Goal: Check status: Check status

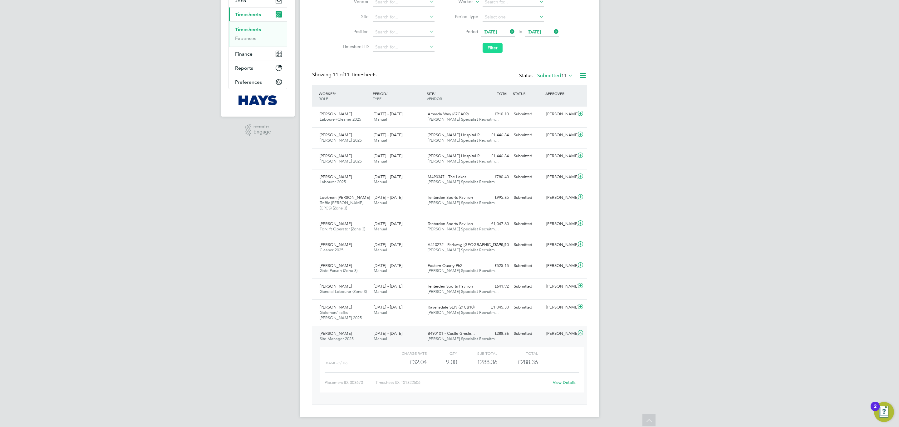
click at [496, 50] on button "Filter" at bounding box center [493, 48] width 20 height 10
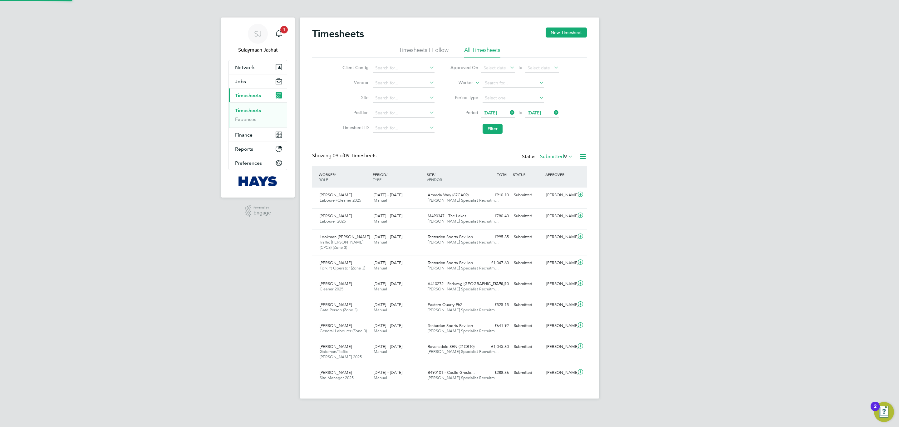
scroll to position [3, 3]
click at [529, 374] on div "Submitted" at bounding box center [528, 372] width 32 height 10
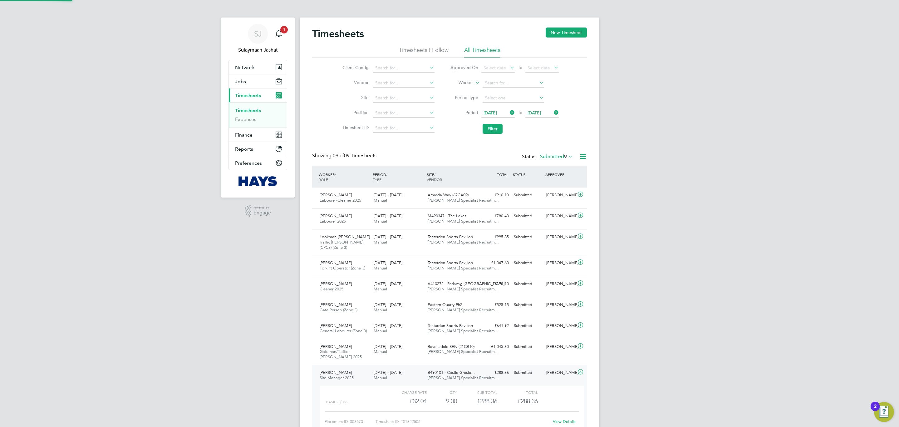
scroll to position [10, 61]
click at [560, 422] on link "View Details" at bounding box center [564, 420] width 23 height 5
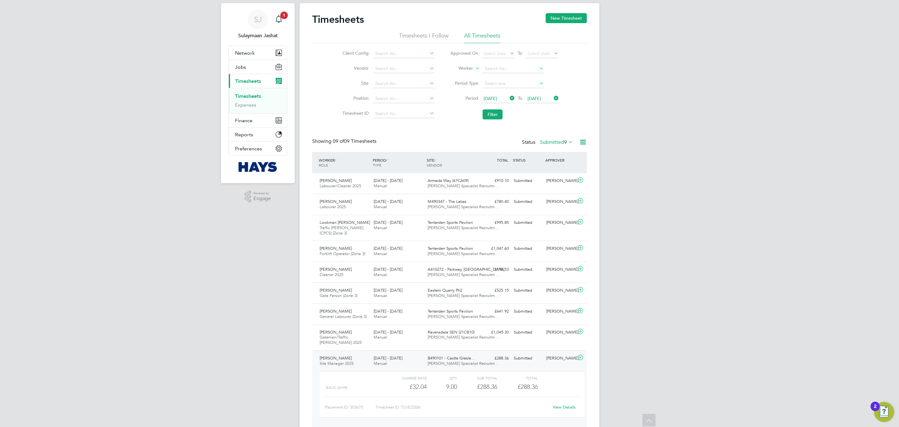
scroll to position [0, 0]
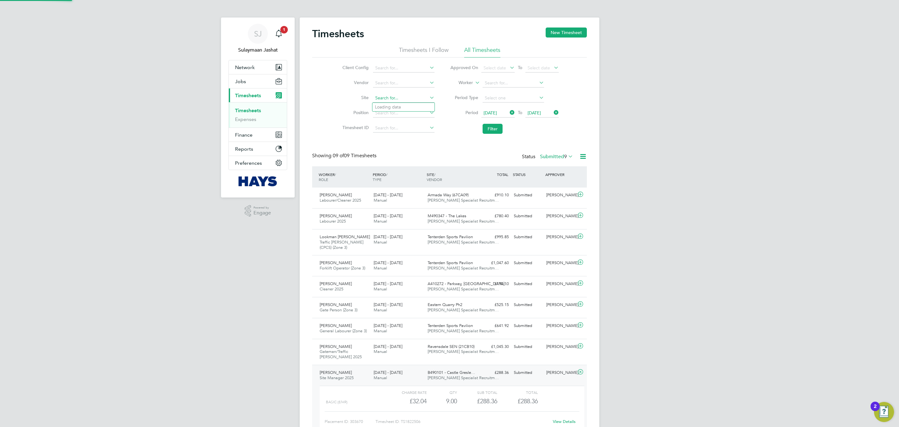
click at [393, 94] on input at bounding box center [404, 98] width 62 height 9
click at [410, 108] on b "Parkwa" at bounding box center [403, 106] width 15 height 5
type input "A410272 - Parkway, [GEOGRAPHIC_DATA][PERSON_NAME]"
click at [483, 132] on button "Filter" at bounding box center [493, 129] width 20 height 10
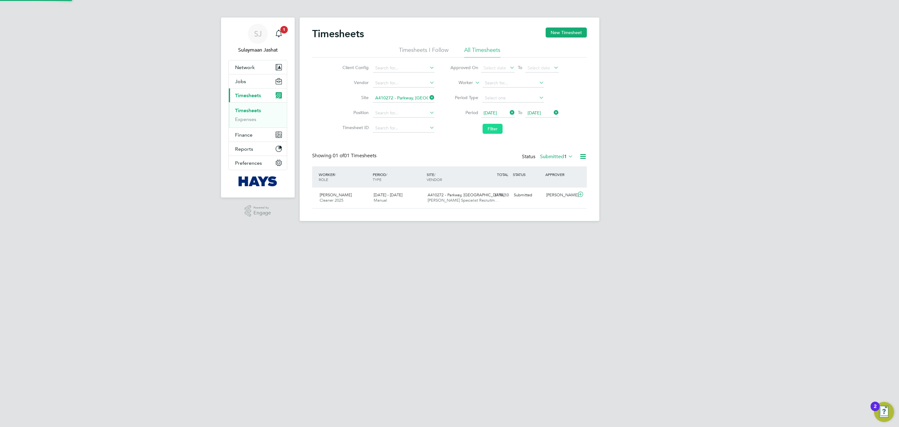
scroll to position [16, 54]
click at [552, 159] on label "Submitted 1" at bounding box center [556, 156] width 33 height 6
click at [555, 164] on li "All" at bounding box center [555, 168] width 29 height 9
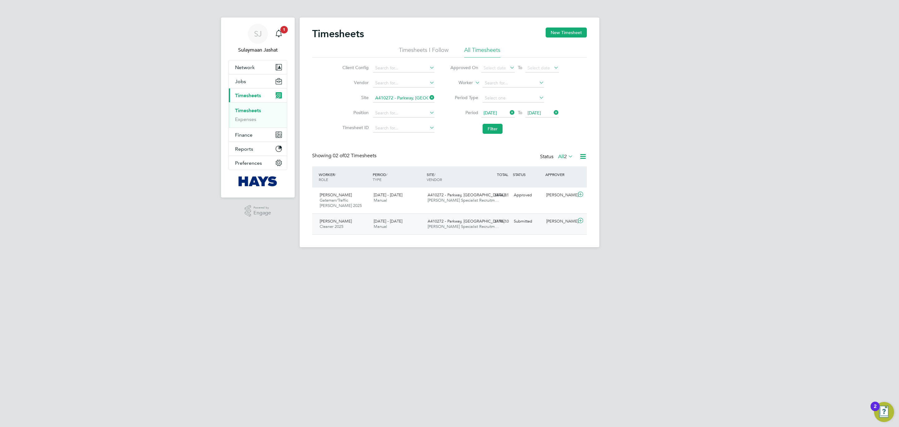
click at [441, 230] on div "A410272 - Parkway, Kin… Hays Specialist Recruitm…" at bounding box center [452, 224] width 54 height 16
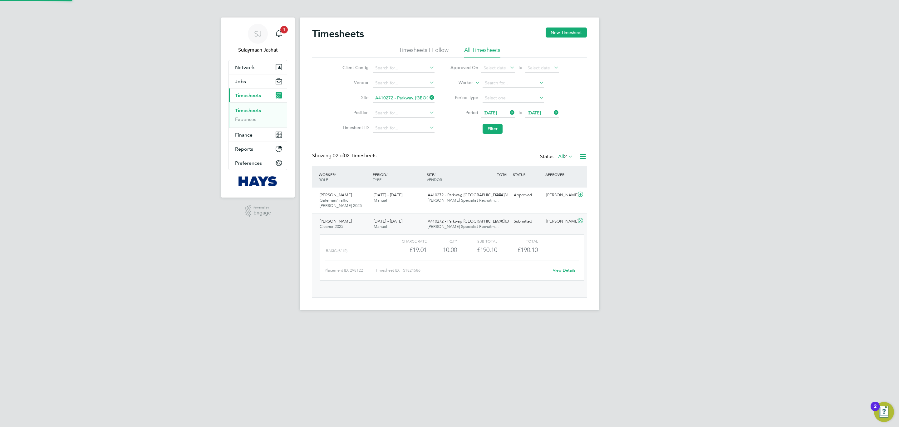
scroll to position [10, 61]
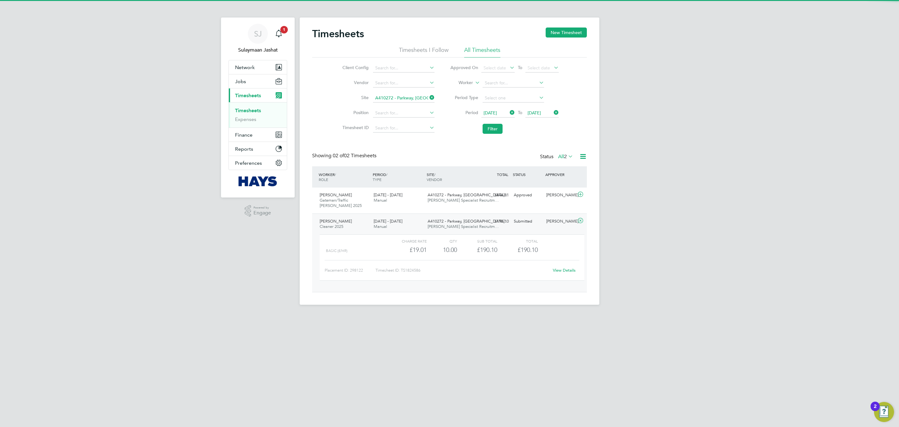
click at [569, 272] on link "View Details" at bounding box center [564, 269] width 23 height 5
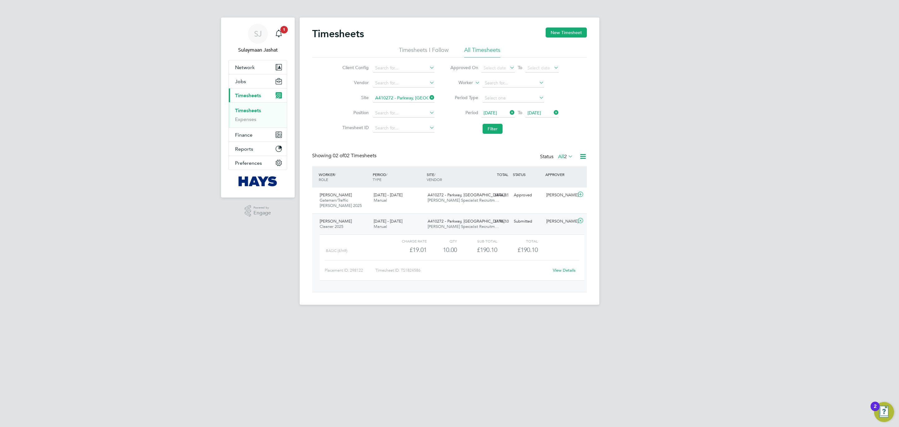
click at [560, 269] on link "View Details" at bounding box center [564, 269] width 23 height 5
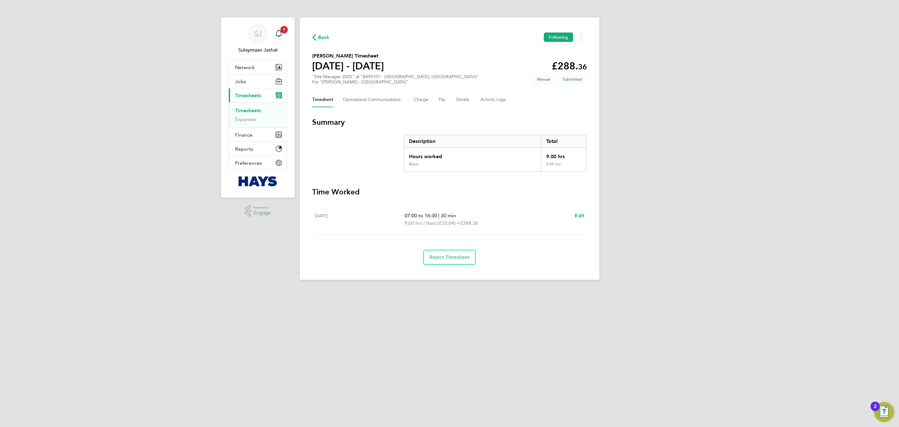
click at [387, 200] on section "Time Worked [DATE] 07:00 to 16:30 | 30 min 9.00 hrs | Basic (£32.04) = £288.36 …" at bounding box center [449, 226] width 275 height 78
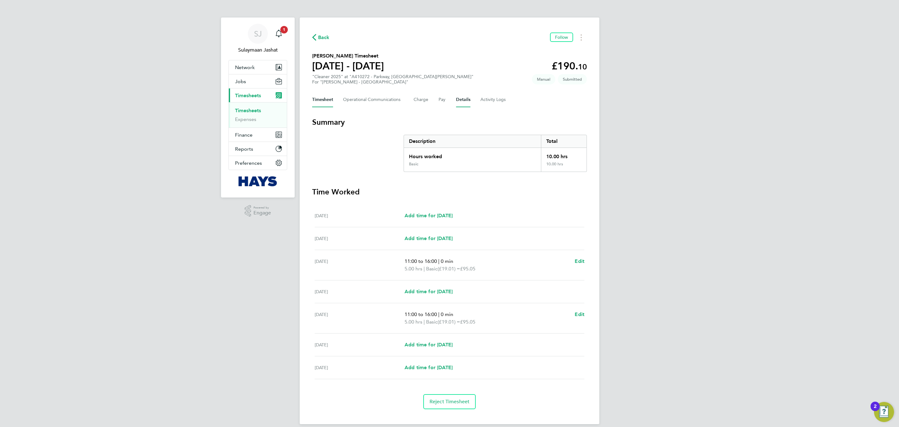
click at [459, 99] on button "Details" at bounding box center [463, 99] width 14 height 15
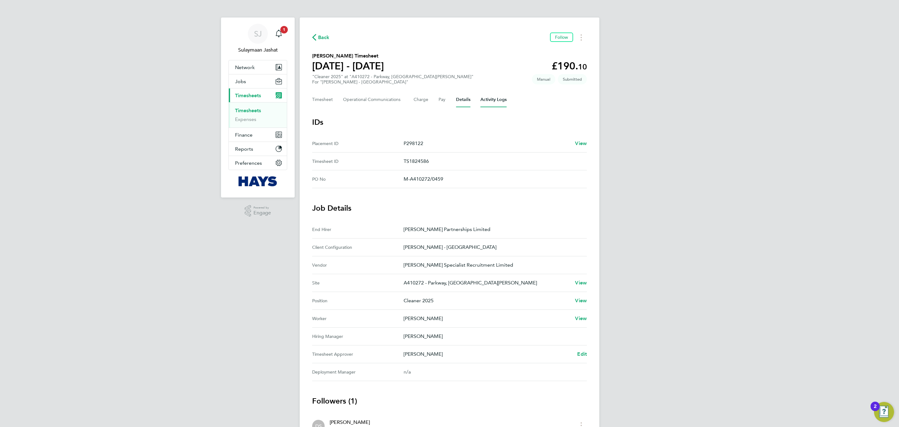
click at [487, 103] on Logs-tab "Activity Logs" at bounding box center [494, 99] width 26 height 15
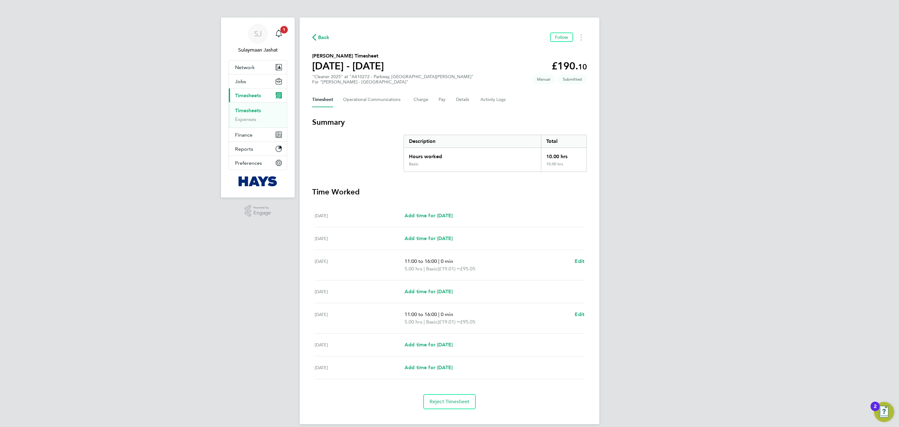
click at [654, 287] on div "SJ Sulaymaan Jashat Notifications 1 Applications: Network Team Members Business…" at bounding box center [449, 217] width 899 height 434
click at [458, 93] on div "Back Follow David Wilson's Timesheet 13 - 19 Sept 2025 £190. 10 "Cleaner 2025" …" at bounding box center [450, 220] width 300 height 406
click at [459, 100] on button "Details" at bounding box center [463, 99] width 14 height 15
